Goal: Transaction & Acquisition: Book appointment/travel/reservation

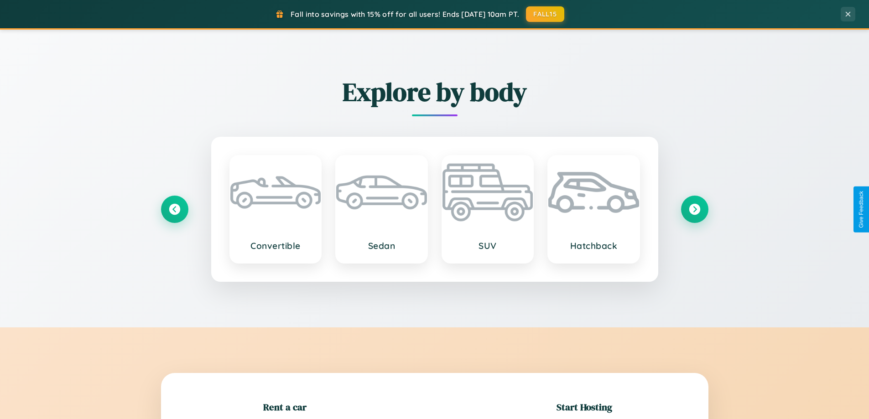
scroll to position [197, 0]
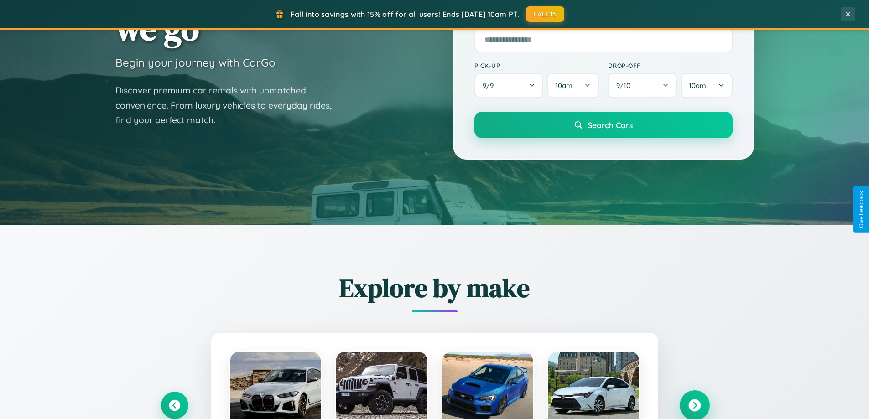
click at [694, 405] on icon at bounding box center [694, 405] width 12 height 12
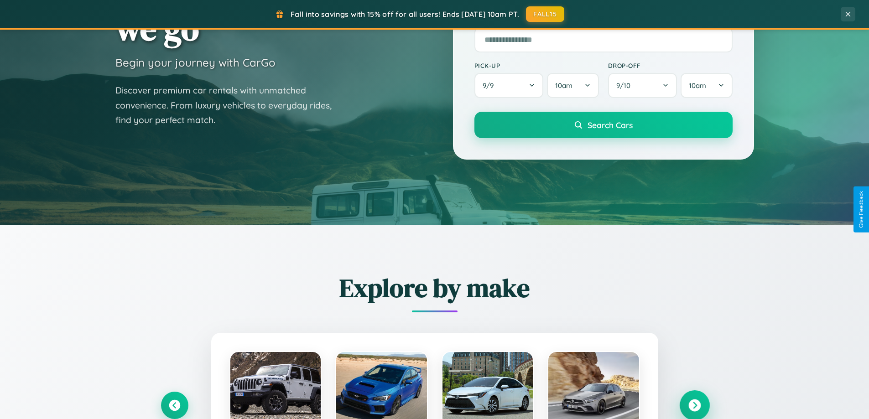
click at [694, 404] on icon at bounding box center [694, 405] width 12 height 12
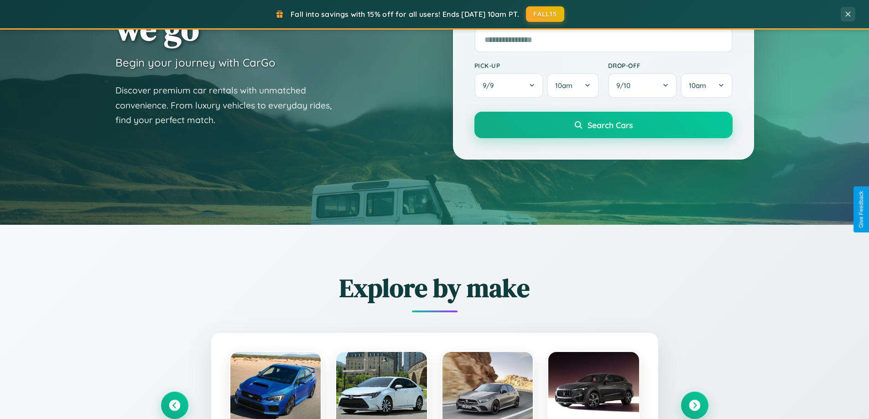
scroll to position [913, 0]
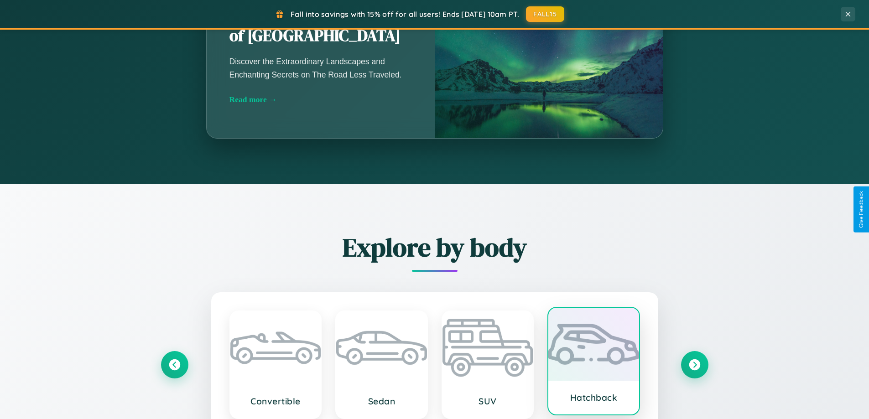
click at [593, 361] on div at bounding box center [593, 344] width 91 height 73
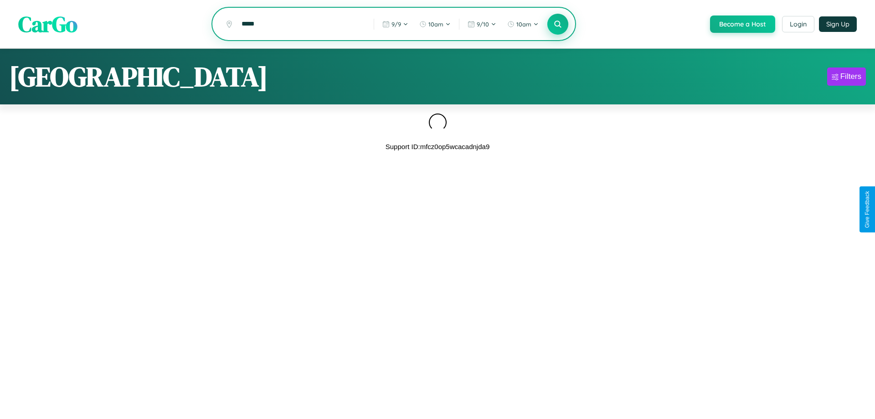
click at [557, 25] on icon at bounding box center [558, 24] width 9 height 9
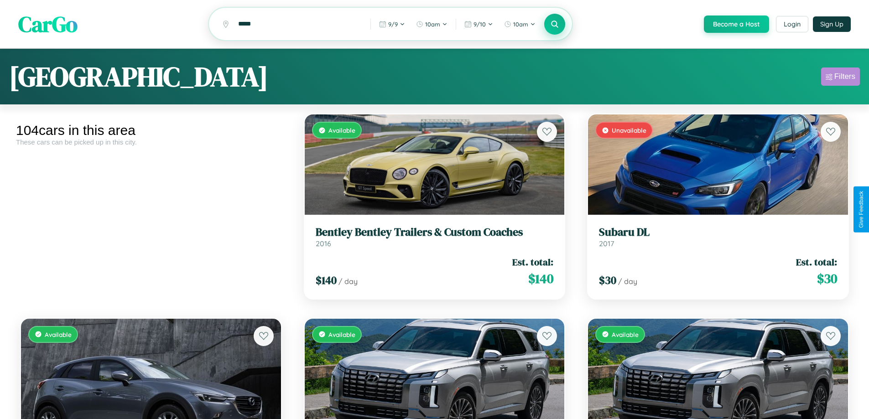
click at [840, 78] on div "Filters" at bounding box center [844, 76] width 21 height 9
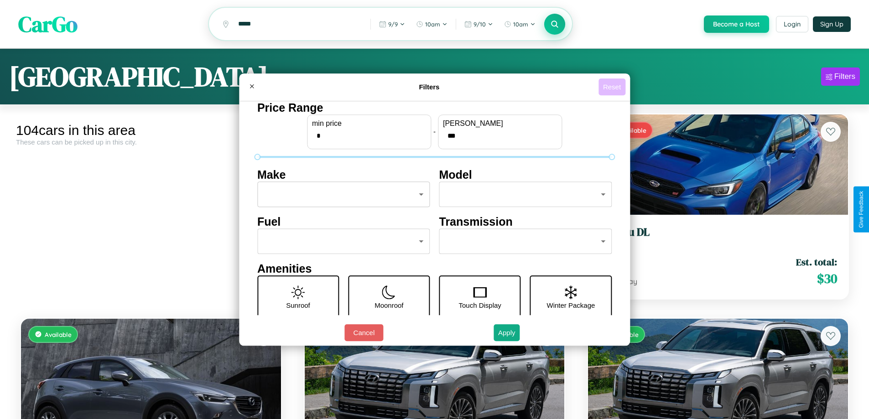
click at [613, 87] on button "Reset" at bounding box center [611, 86] width 27 height 17
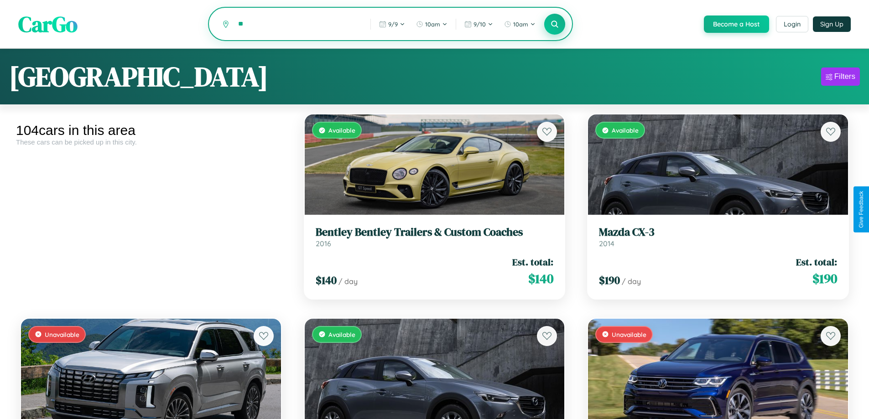
type input "*"
type input "*****"
click at [554, 25] on icon at bounding box center [554, 24] width 9 height 9
